Goal: Book appointment/travel/reservation

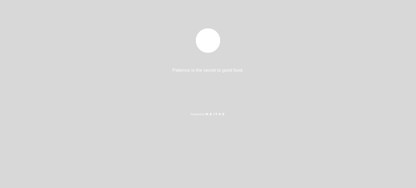
select select "pt"
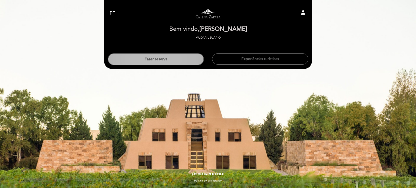
click at [159, 60] on button "Fazer reserva" at bounding box center [156, 59] width 96 height 12
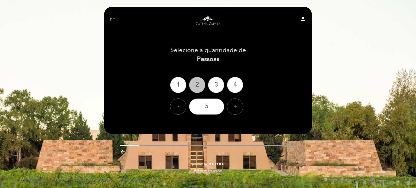
click at [192, 85] on div "2" at bounding box center [197, 85] width 16 height 16
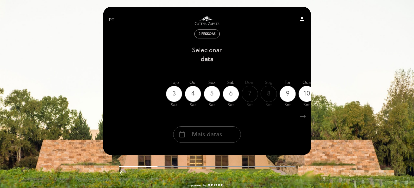
click at [213, 134] on span "Mais datas" at bounding box center [207, 134] width 30 height 9
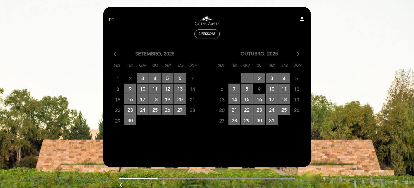
click at [298, 51] on icon "arrow_forward_ios" at bounding box center [298, 54] width 5 height 7
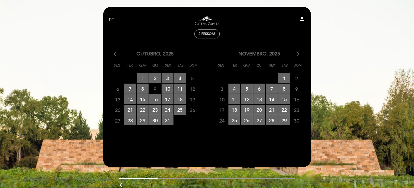
click at [298, 51] on icon "arrow_forward_ios" at bounding box center [298, 54] width 5 height 7
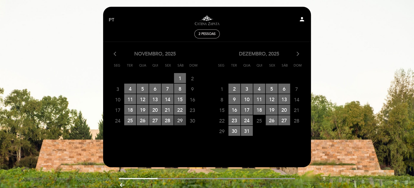
click at [179, 122] on span "29 RESERVAS DISPONÍVEIS" at bounding box center [180, 120] width 12 height 10
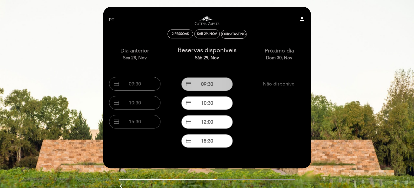
click at [204, 88] on button "credit_card 09:30" at bounding box center [206, 84] width 51 height 14
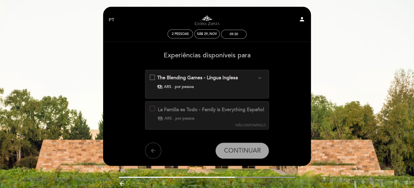
click at [230, 39] on div "EN ES PT Visitas y degustaciones en La Pirámide person 2 pessoas Sáb 29, nov 09…" at bounding box center [207, 26] width 197 height 31
click at [232, 36] on div "09:30" at bounding box center [234, 34] width 8 height 4
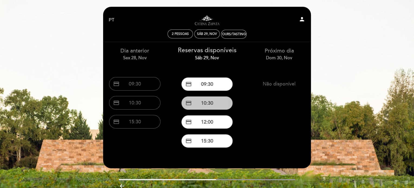
click at [210, 107] on button "credit_card 10:30" at bounding box center [206, 103] width 51 height 14
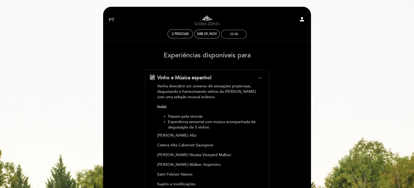
click at [230, 30] on div "10:30" at bounding box center [233, 34] width 25 height 9
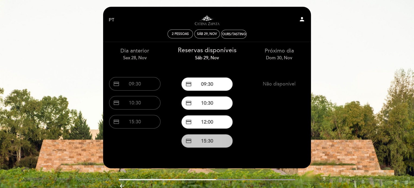
click at [202, 143] on button "credit_card 15:30" at bounding box center [206, 141] width 51 height 14
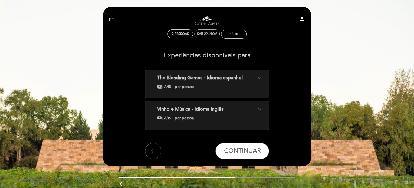
click at [208, 35] on div "Sáb 29, nov" at bounding box center [207, 34] width 20 height 4
